Goal: Information Seeking & Learning: Learn about a topic

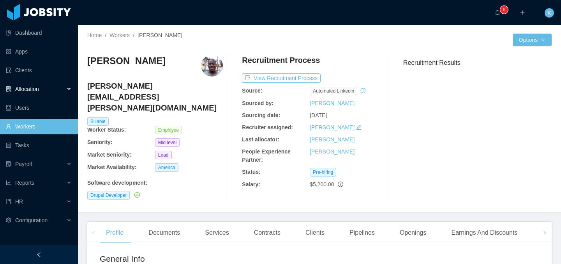
click at [65, 87] on div "Allocation" at bounding box center [39, 89] width 78 height 16
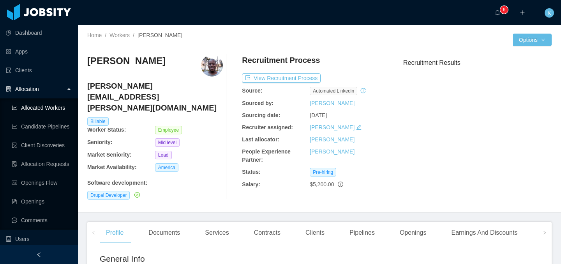
click at [59, 109] on link "Allocated Workers" at bounding box center [42, 108] width 60 height 16
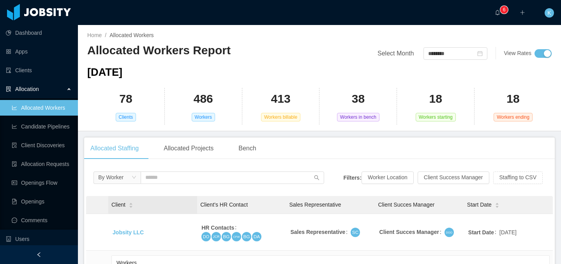
click at [133, 202] on div "Client" at bounding box center [122, 204] width 22 height 8
click at [173, 159] on div "Allocated Projects" at bounding box center [188, 148] width 62 height 22
click at [161, 159] on div "Allocated Projects" at bounding box center [188, 148] width 62 height 22
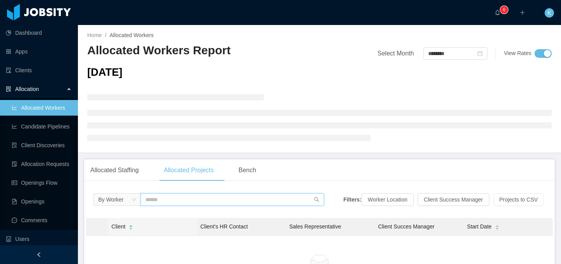
click at [161, 200] on input "text" at bounding box center [233, 199] width 184 height 12
type input "******"
click at [131, 159] on div "Allocated Staffing" at bounding box center [114, 170] width 61 height 22
click at [34, 101] on link "Allocated Workers" at bounding box center [42, 108] width 60 height 16
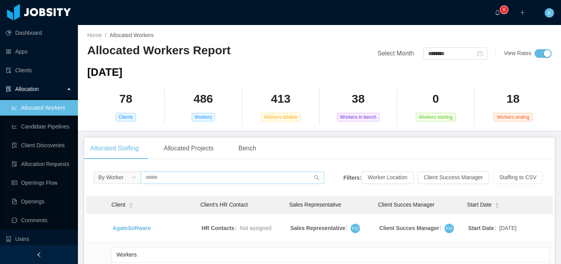
scroll to position [48, 0]
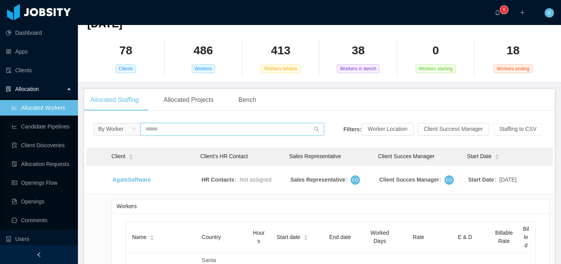
click at [167, 128] on input "text" at bounding box center [233, 129] width 184 height 12
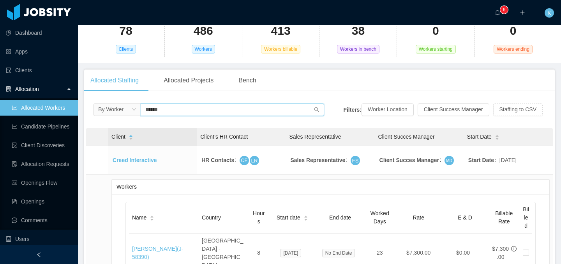
scroll to position [107, 0]
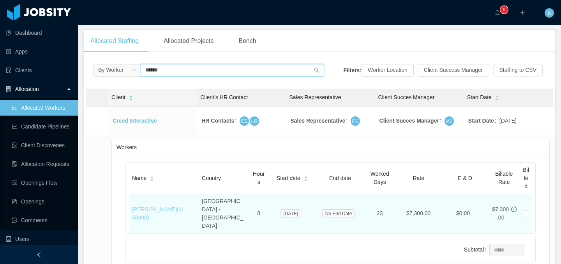
type input "******"
click at [174, 207] on link "[PERSON_NAME] (J- 58390 )" at bounding box center [157, 213] width 51 height 14
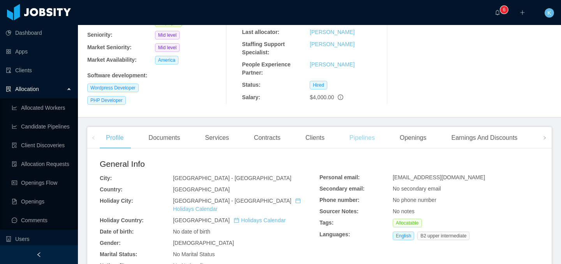
click at [364, 137] on div "Pipelines" at bounding box center [362, 138] width 38 height 22
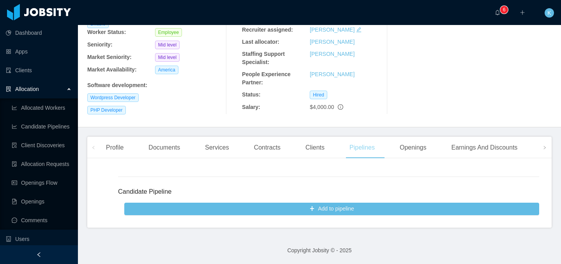
scroll to position [94, 0]
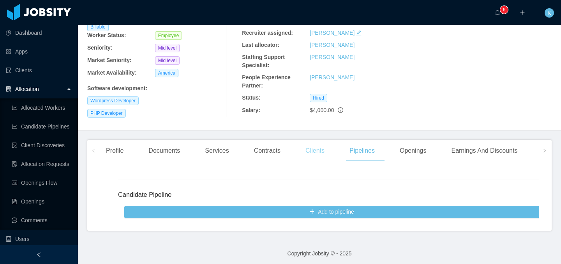
click at [314, 147] on div "Clients" at bounding box center [315, 151] width 32 height 22
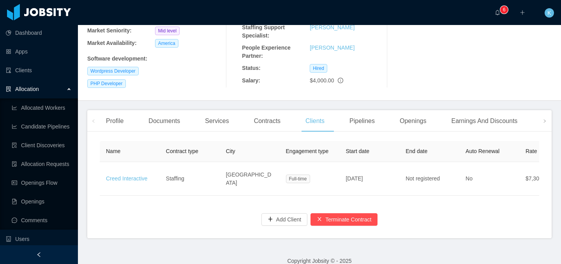
scroll to position [125, 0]
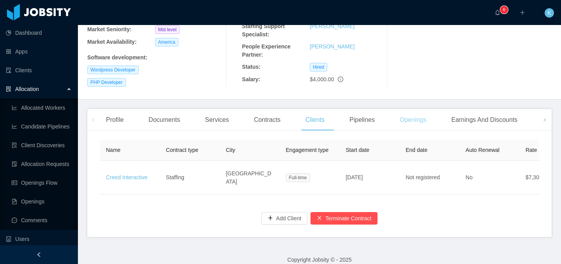
click at [415, 120] on div "Openings" at bounding box center [413, 120] width 39 height 22
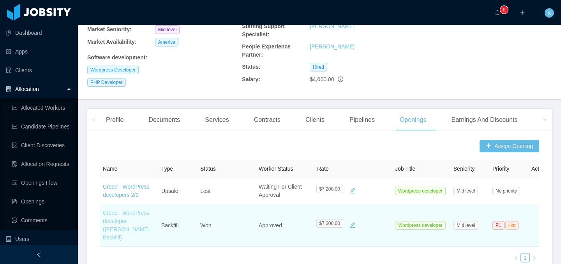
click at [143, 220] on link "Creed - WordPress developer ([PERSON_NAME] Backfill)" at bounding box center [126, 224] width 47 height 31
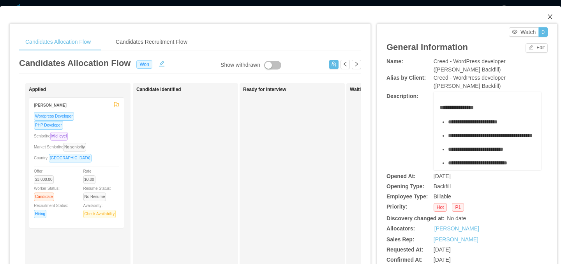
click at [548, 18] on icon "icon: close" at bounding box center [550, 16] width 4 height 5
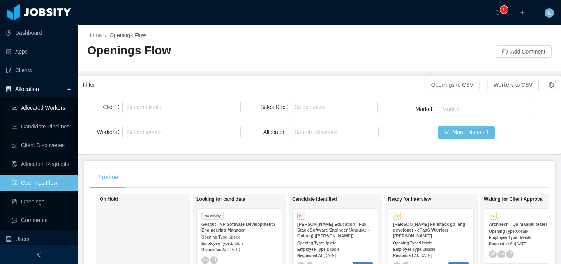
click at [29, 110] on link "Allocated Workers" at bounding box center [42, 108] width 60 height 16
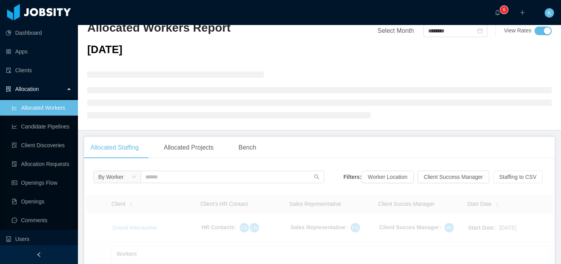
scroll to position [30, 0]
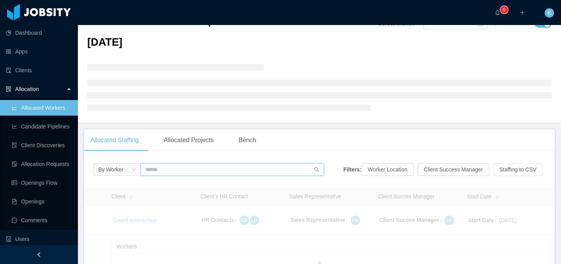
click at [152, 170] on input "text" at bounding box center [233, 169] width 184 height 12
type input "******"
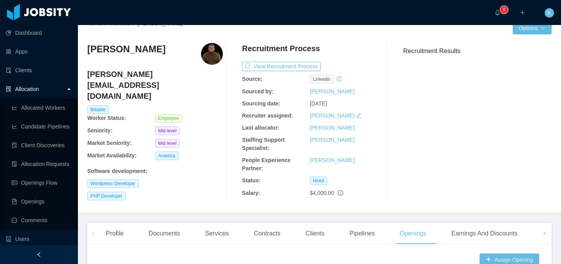
scroll to position [152, 0]
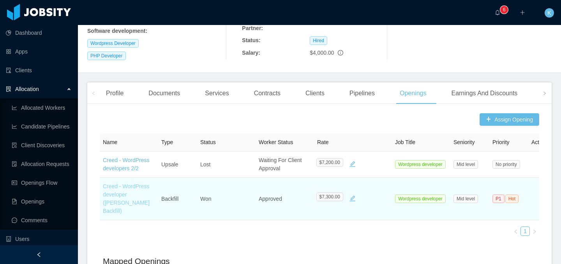
click at [119, 193] on link "Creed - WordPress developer ([PERSON_NAME] Backfill)" at bounding box center [126, 198] width 47 height 31
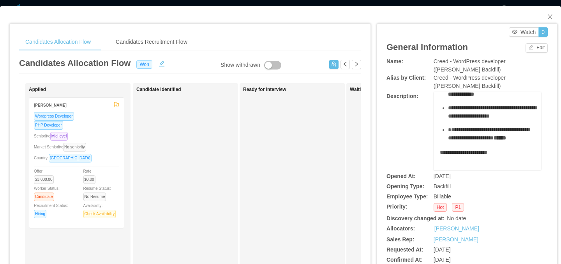
scroll to position [350, 0]
click at [548, 18] on icon "icon: close" at bounding box center [550, 16] width 4 height 5
